Goal: Book appointment/travel/reservation

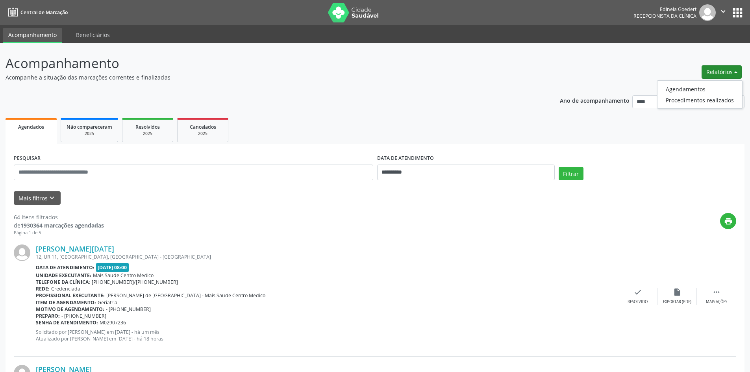
click at [698, 81] on ul "Agendamentos Procedimentos realizados" at bounding box center [699, 94] width 85 height 28
click at [696, 83] on ul "Agendamentos Procedimentos realizados" at bounding box center [699, 94] width 85 height 28
click at [694, 85] on link "Agendamentos" at bounding box center [699, 88] width 85 height 11
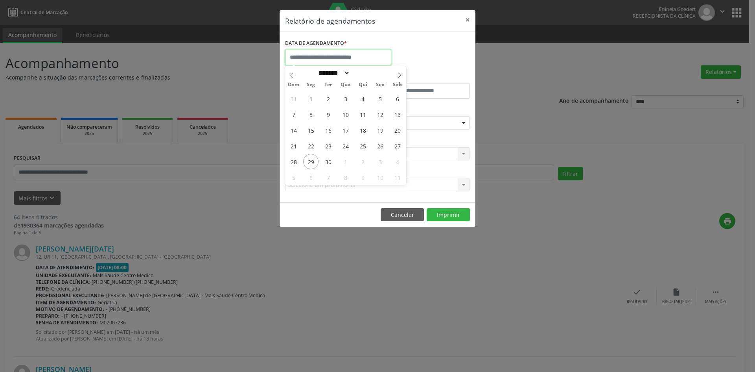
click at [328, 61] on input "text" at bounding box center [338, 58] width 106 height 16
click at [328, 163] on span "30" at bounding box center [328, 161] width 15 height 15
type input "**********"
click at [328, 163] on span "30" at bounding box center [328, 161] width 15 height 15
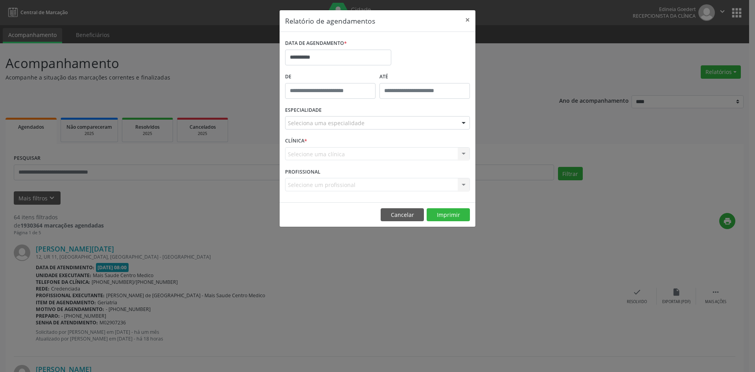
click at [351, 118] on div "Seleciona uma especialidade" at bounding box center [377, 122] width 185 height 13
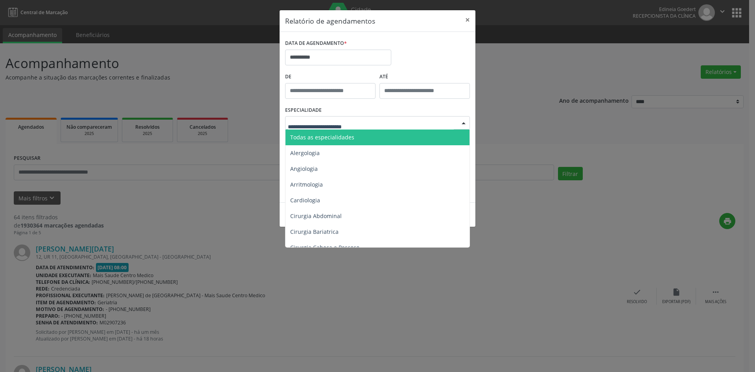
click at [348, 139] on span "Todas as especialidades" at bounding box center [322, 136] width 64 height 7
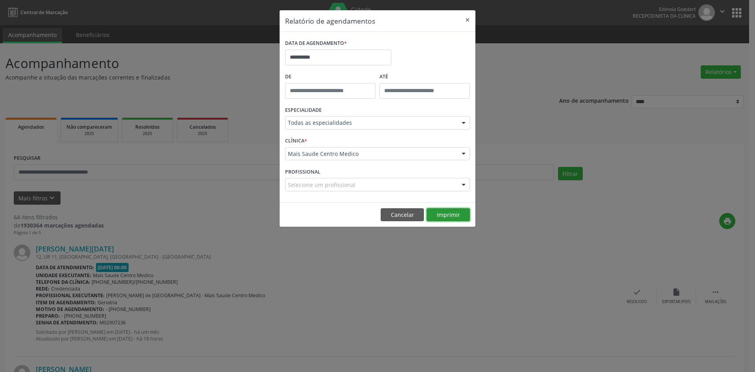
click at [445, 214] on button "Imprimir" at bounding box center [448, 214] width 43 height 13
